Goal: Find specific page/section: Find specific page/section

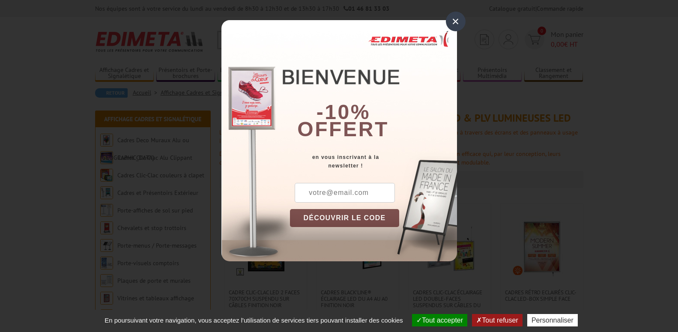
click at [456, 22] on div "×" at bounding box center [456, 22] width 20 height 20
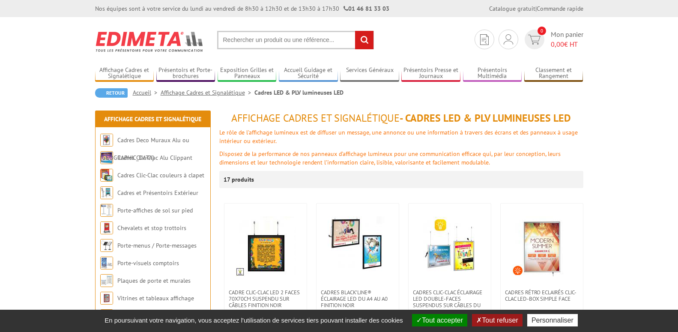
click at [501, 321] on button "Tout refuser" at bounding box center [497, 320] width 50 height 12
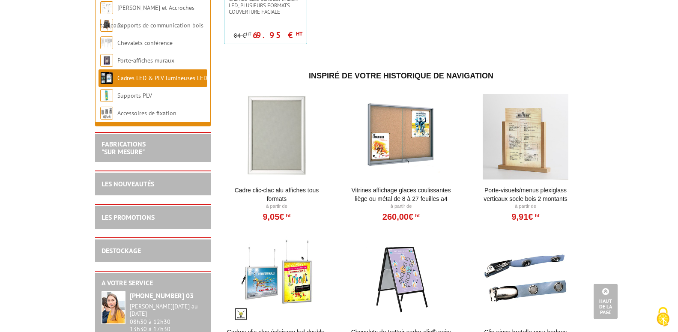
scroll to position [867, 0]
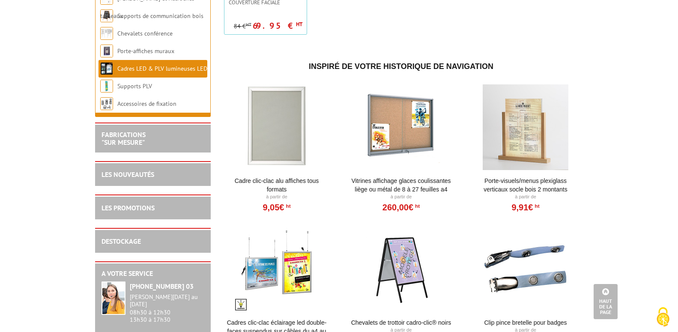
click at [288, 136] on div at bounding box center [277, 127] width 106 height 86
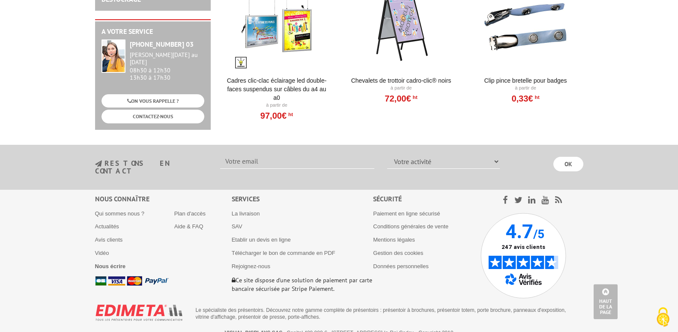
scroll to position [1113, 0]
